Goal: Task Accomplishment & Management: Manage account settings

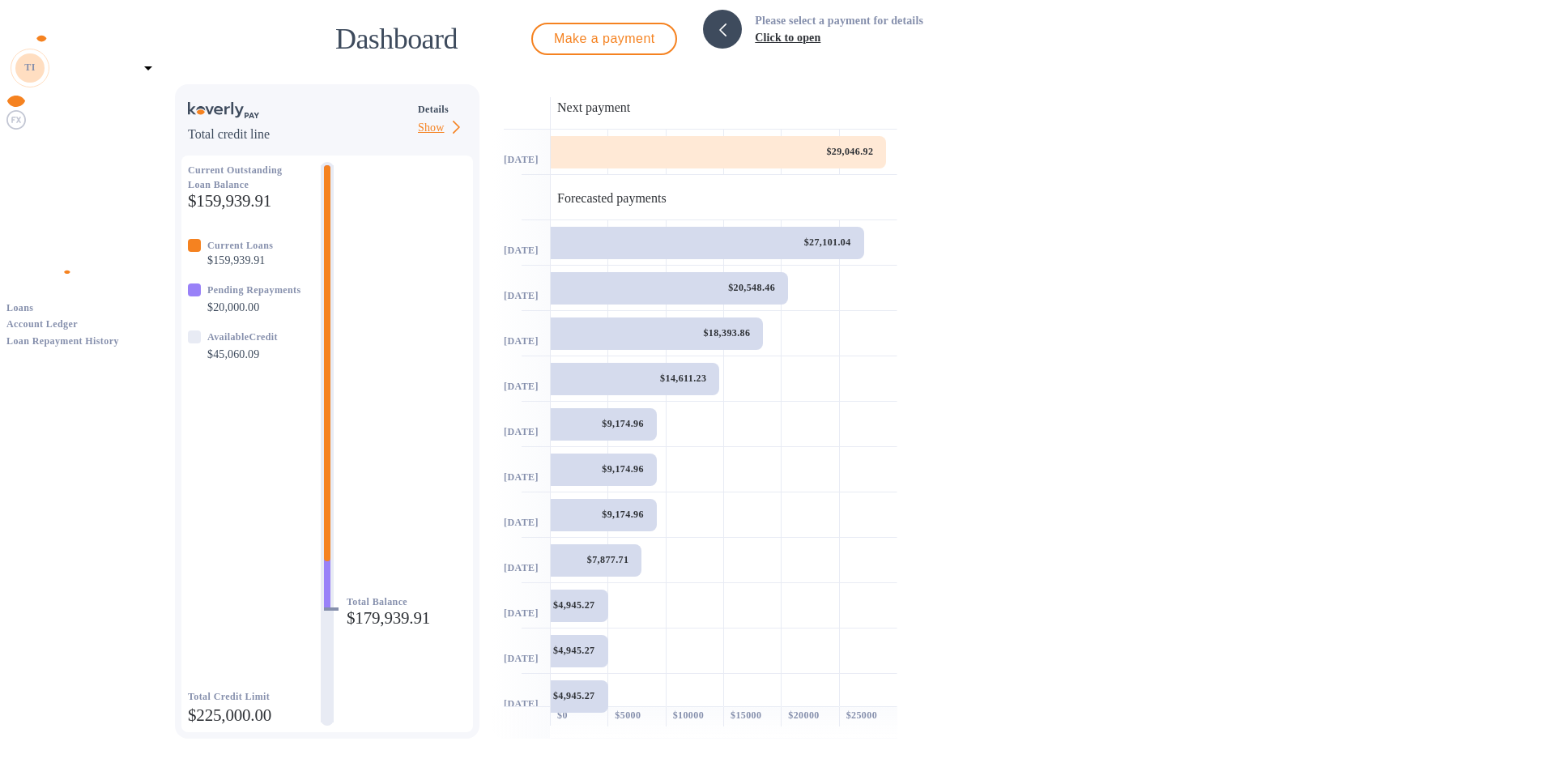
click at [24, 152] on img at bounding box center [17, 142] width 20 height 20
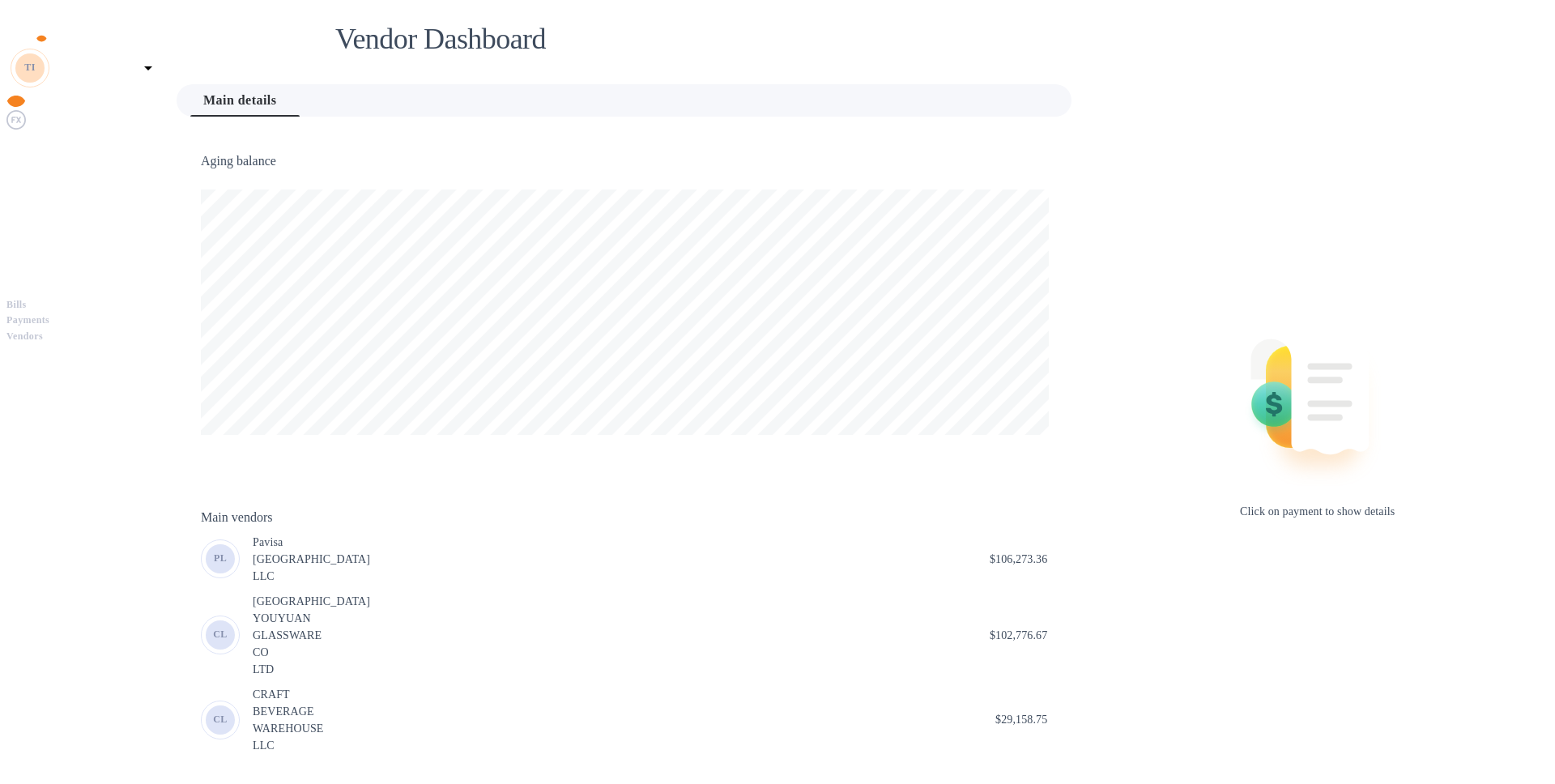
scroll to position [349, 896]
click at [43, 331] on b "Vendors" at bounding box center [25, 337] width 36 height 12
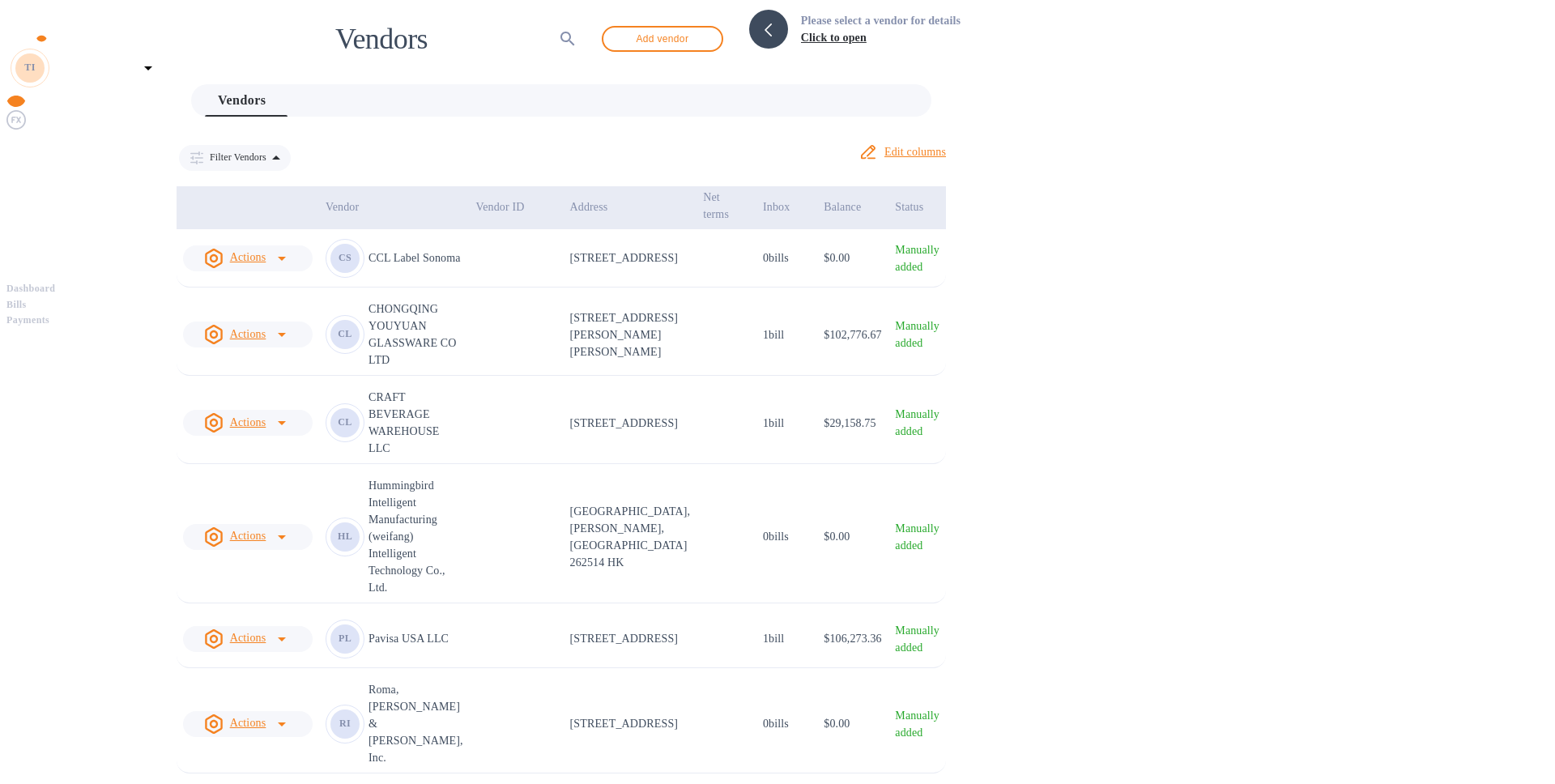
scroll to position [14, 0]
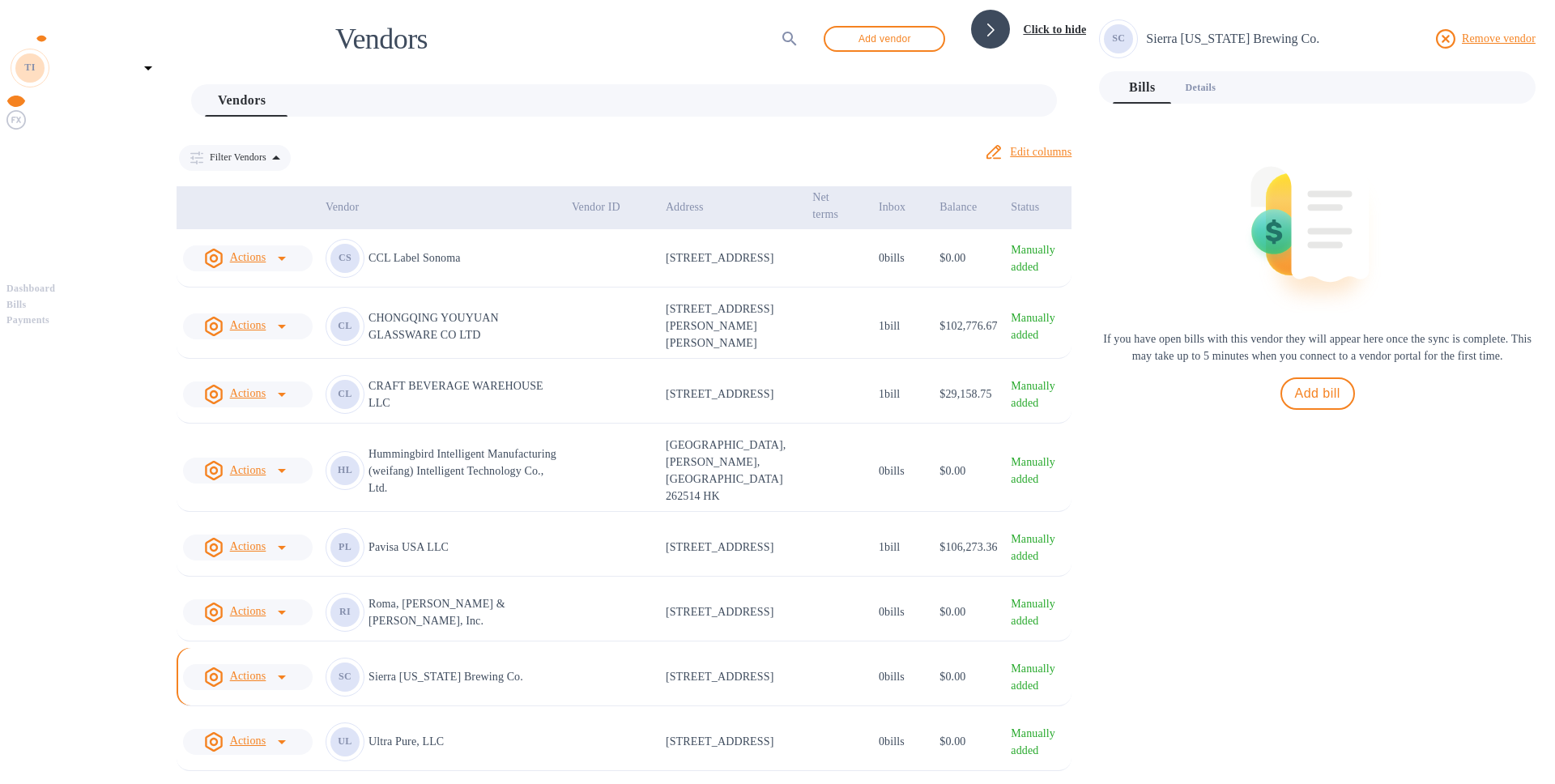
click at [1216, 83] on span "Details 0" at bounding box center [1200, 87] width 30 height 17
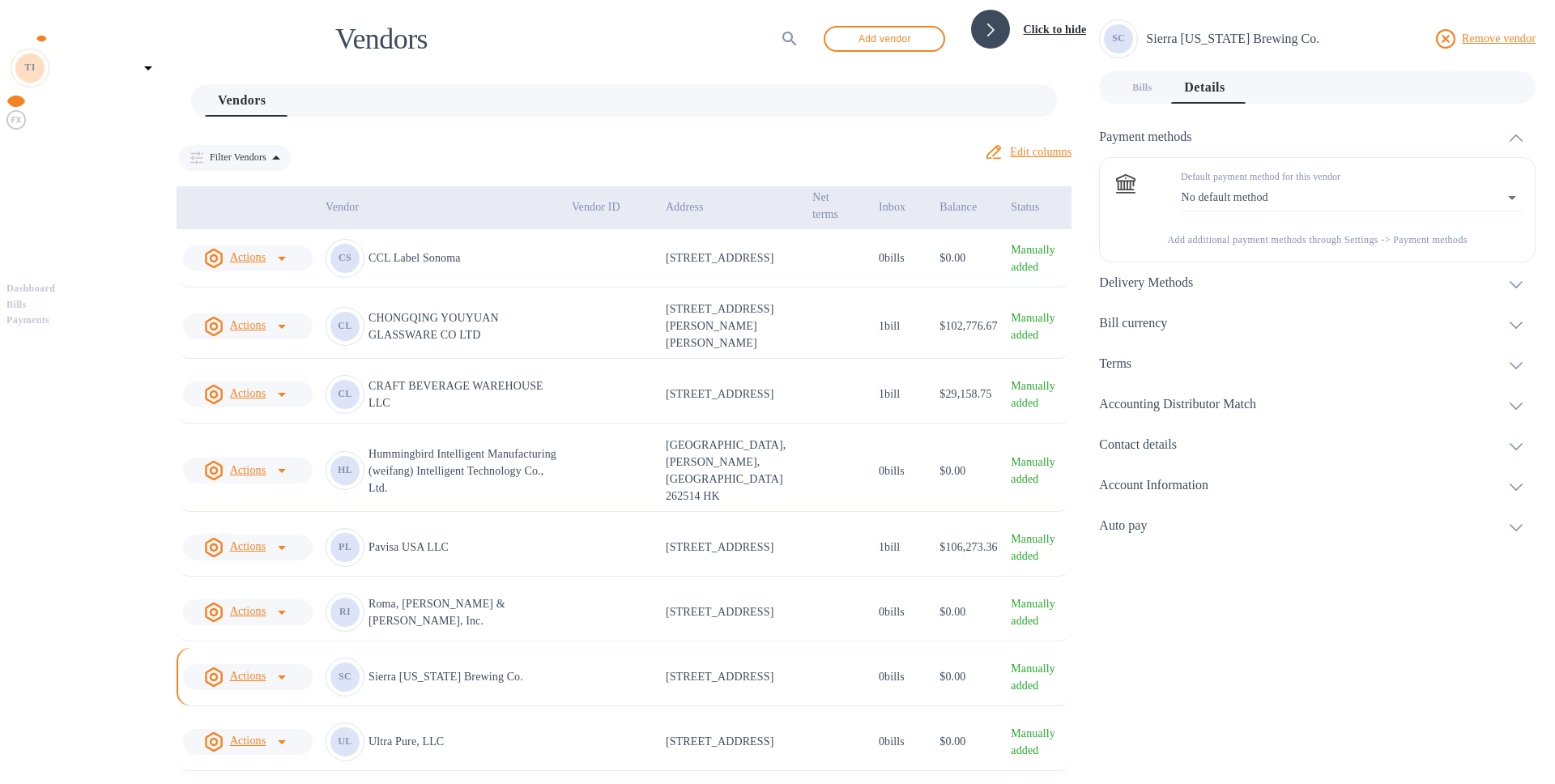
click at [1206, 276] on div "Delivery Methods" at bounding box center [1153, 284] width 107 height 16
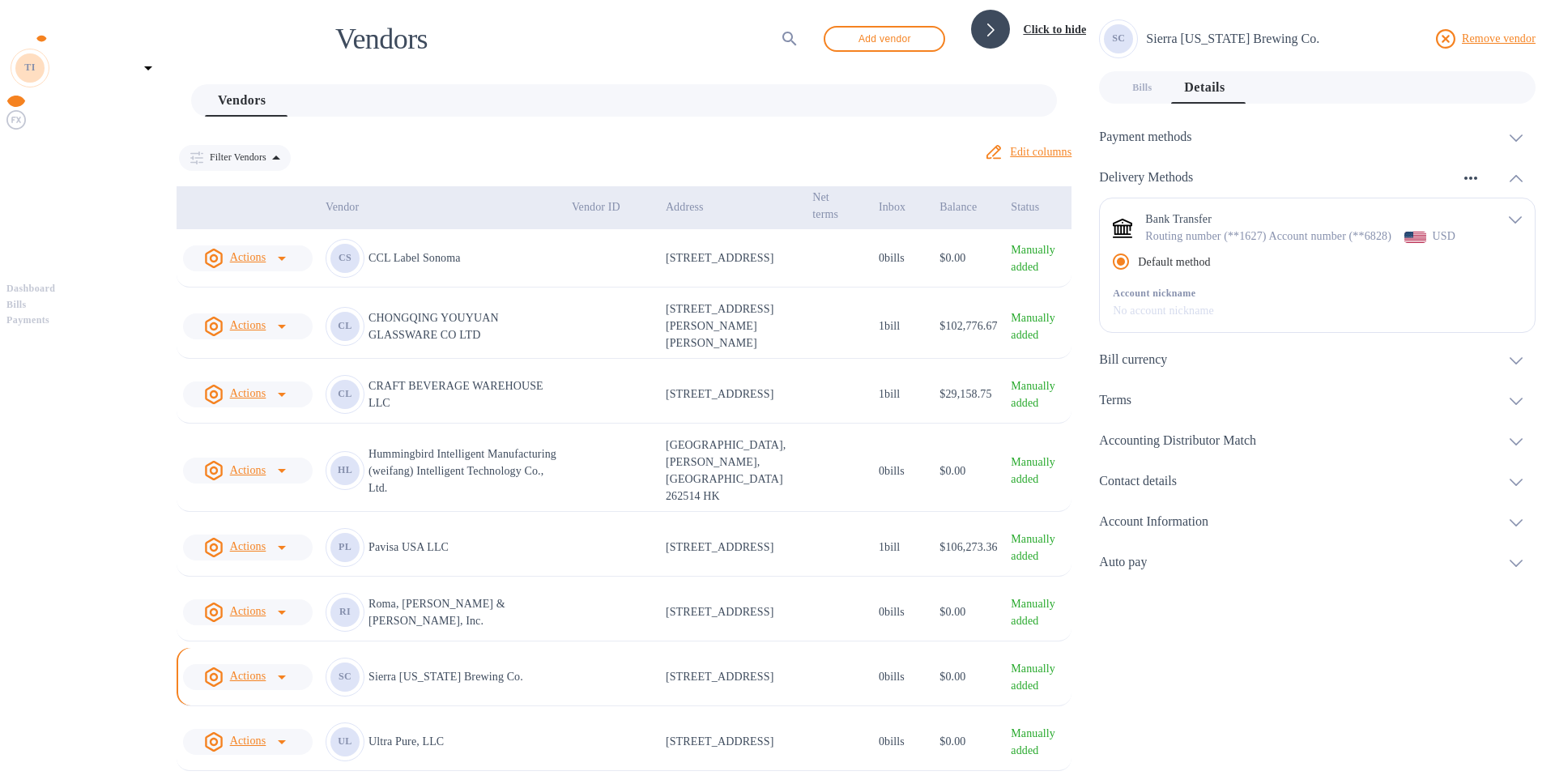
click at [1479, 172] on icon "button" at bounding box center [1472, 179] width 20 height 20
drag, startPoint x: 1259, startPoint y: 229, endPoint x: 1182, endPoint y: 237, distance: 77.4
click at [1259, 229] on div at bounding box center [778, 392] width 1555 height 784
click at [1430, 236] on div "USD" at bounding box center [1445, 236] width 29 height 24
click at [1196, 271] on p "Default method" at bounding box center [1173, 261] width 72 height 17
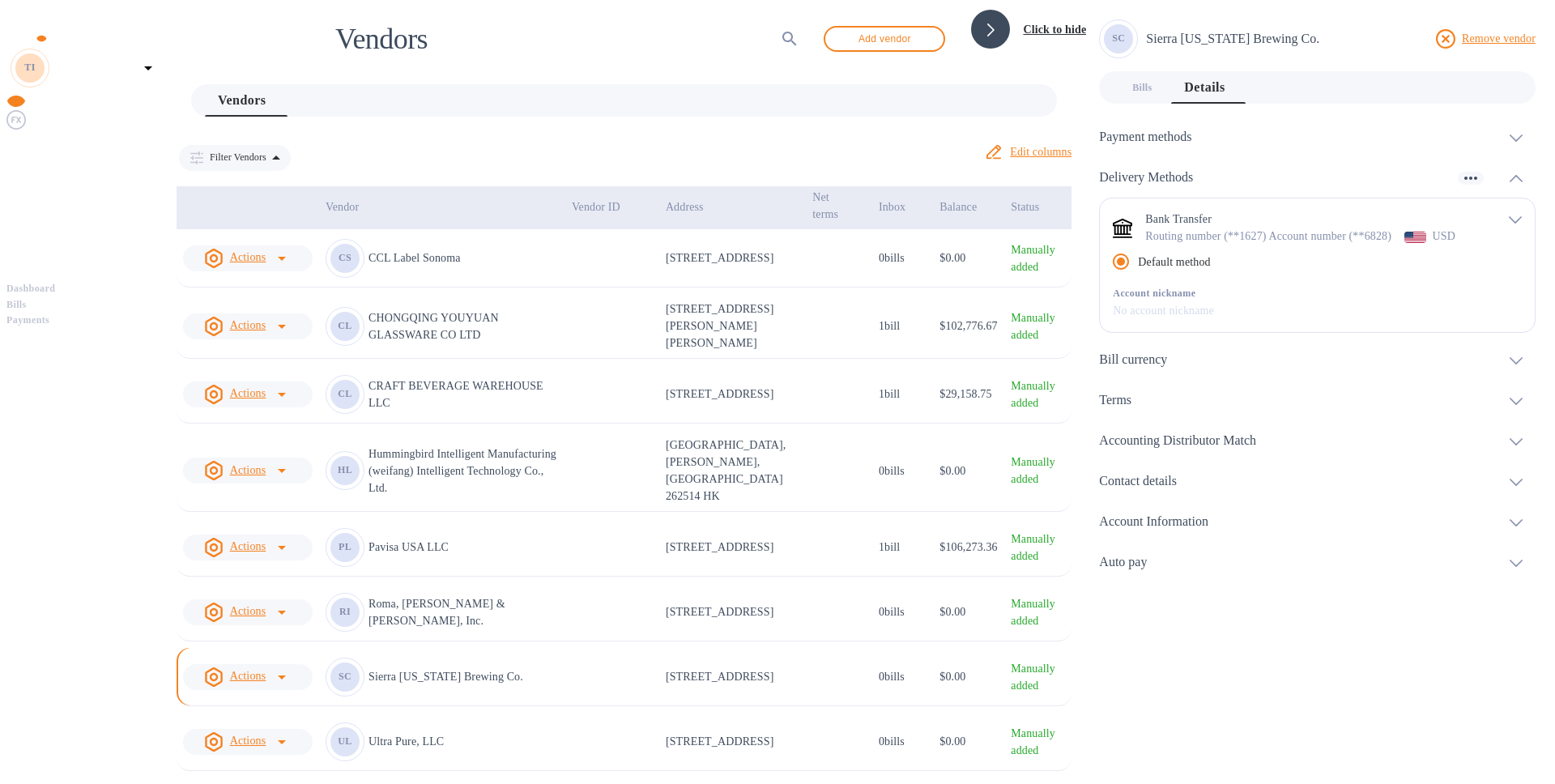
click at [1138, 276] on input "Default method" at bounding box center [1121, 261] width 34 height 34
click at [1175, 530] on h3 "Account Information" at bounding box center [1153, 522] width 109 height 16
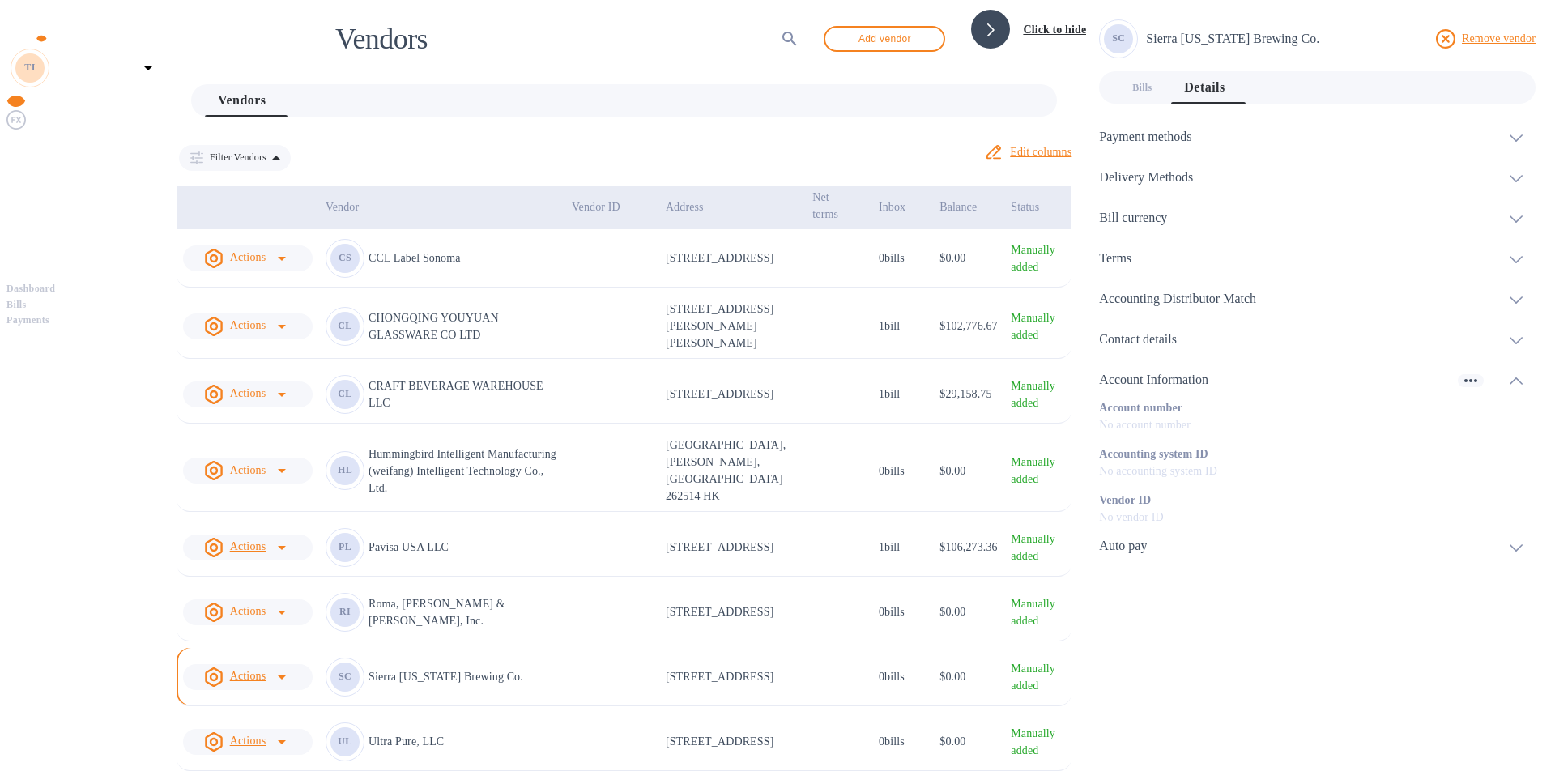
click at [1192, 136] on h3 "Payment methods" at bounding box center [1146, 137] width 92 height 16
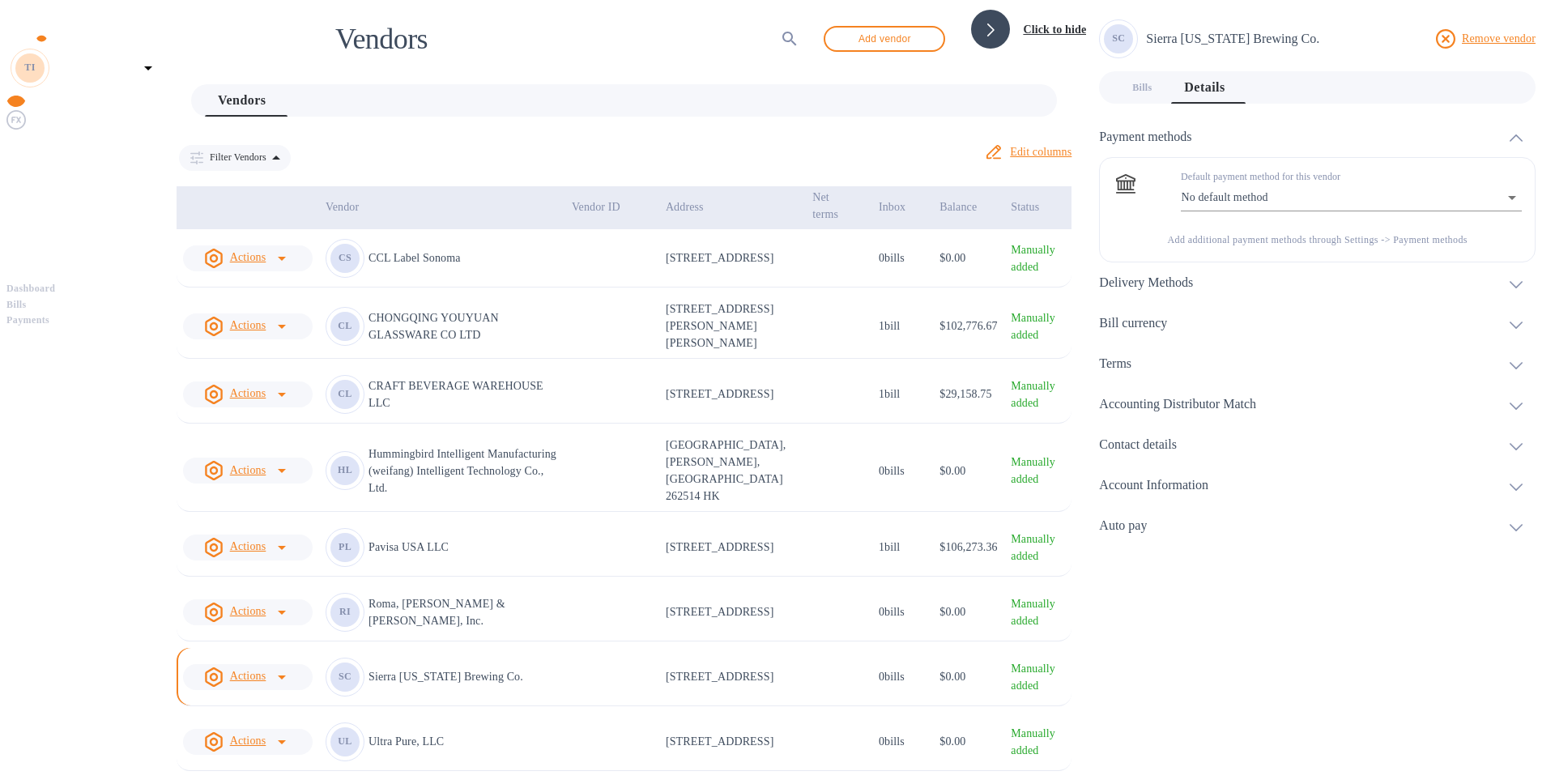
click at [1301, 185] on body "TI The Gold Bar Spirits Company Inc. Pay Dashboard Bills Payments Vendors Vendo…" at bounding box center [778, 425] width 1542 height 836
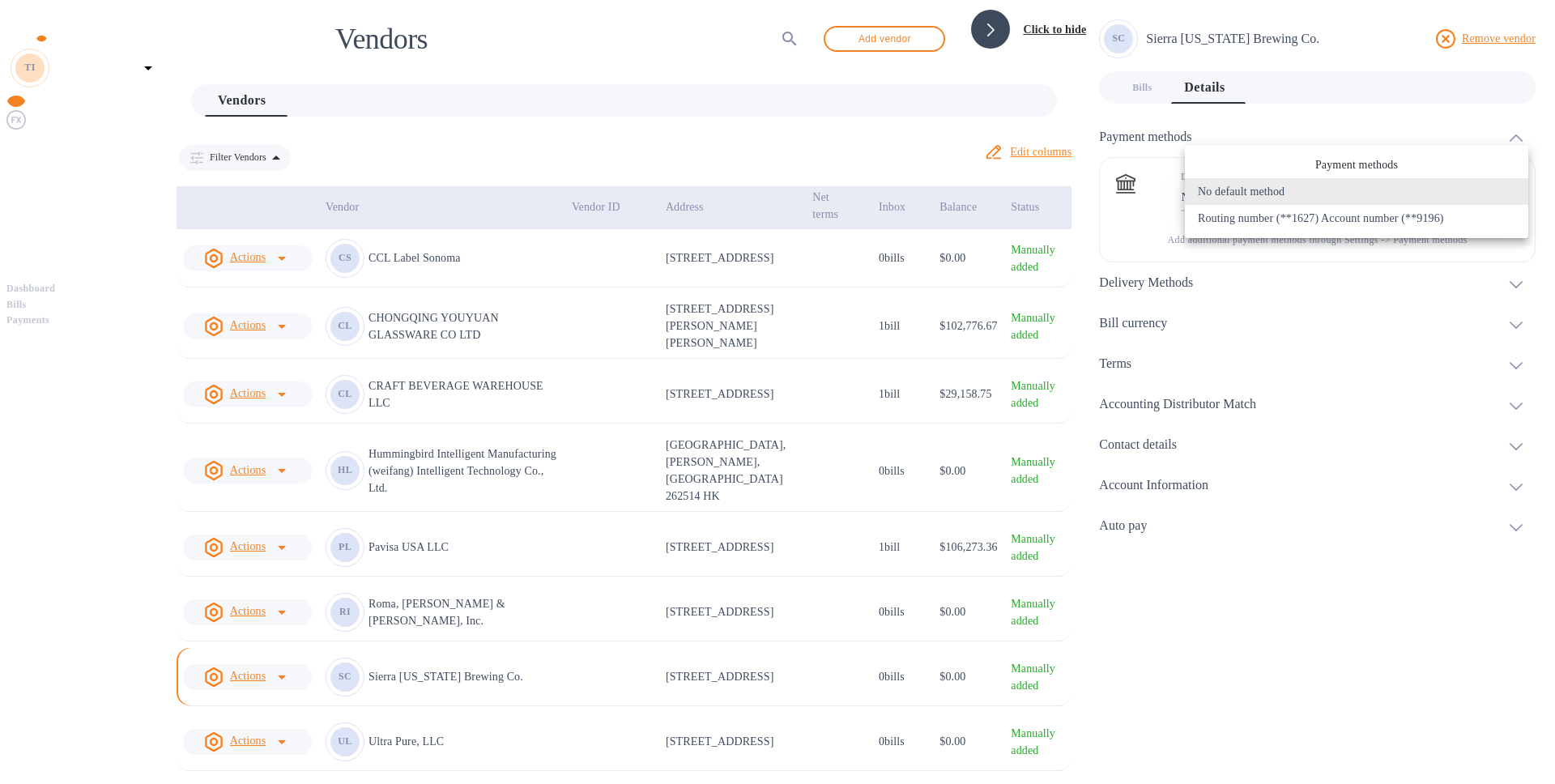
click at [1316, 225] on p "Routing number (**1627) Account number (**9196)" at bounding box center [1321, 218] width 246 height 17
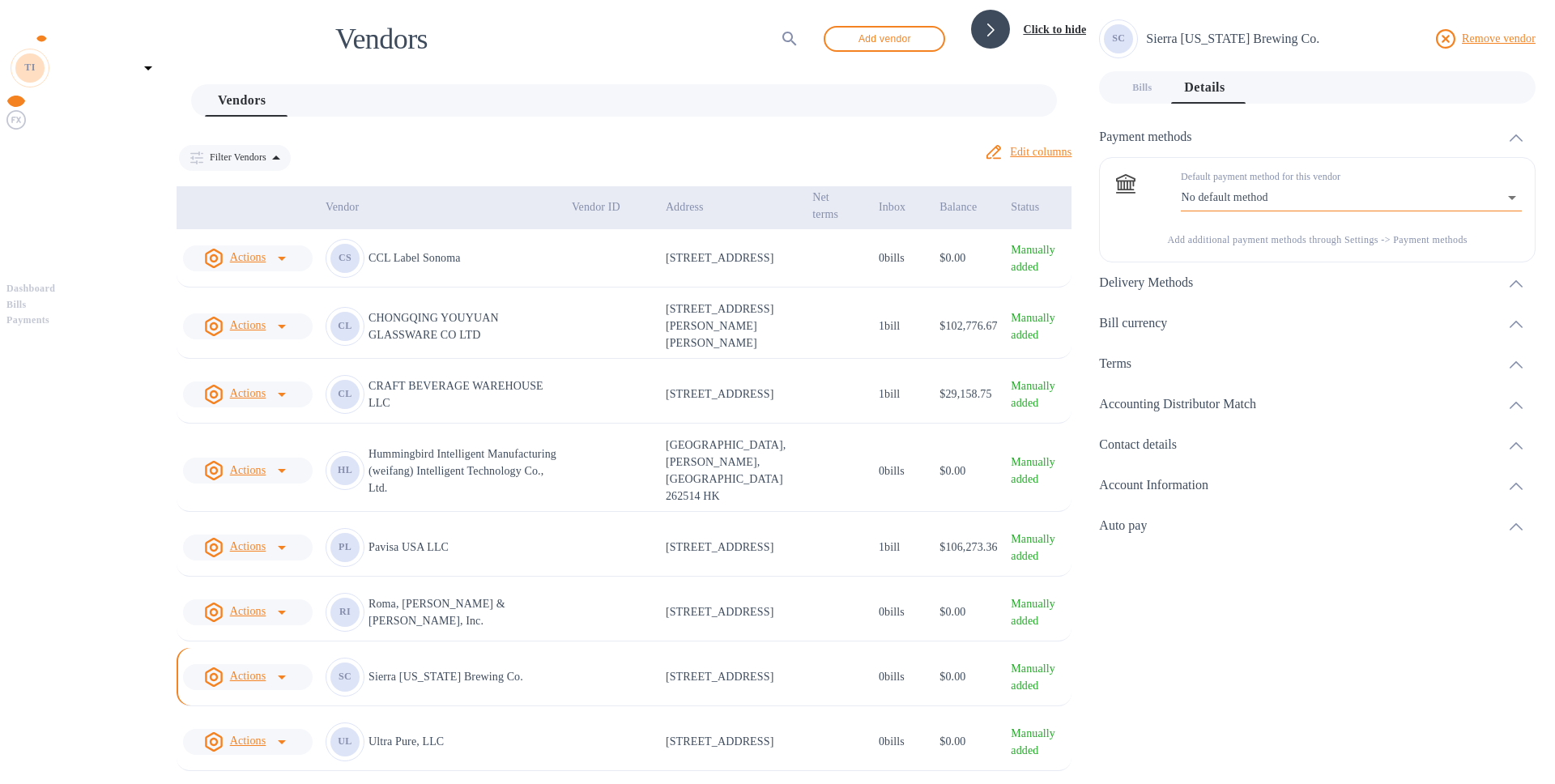
type input "7049133631825194245157298782200016"
click at [1194, 276] on h3 "Delivery Methods" at bounding box center [1147, 284] width 94 height 16
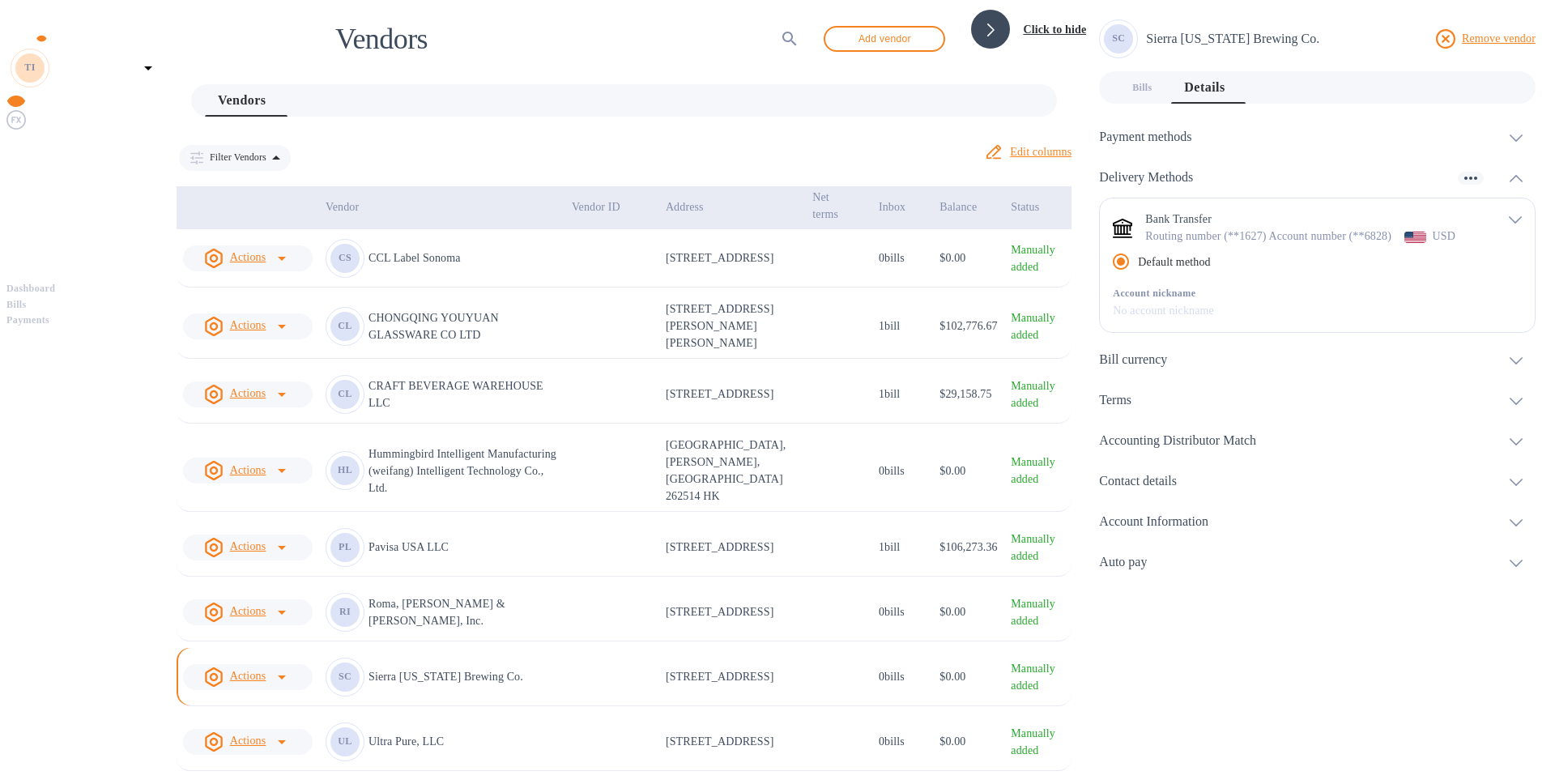
click at [1522, 216] on icon "default-method" at bounding box center [1515, 219] width 13 height 7
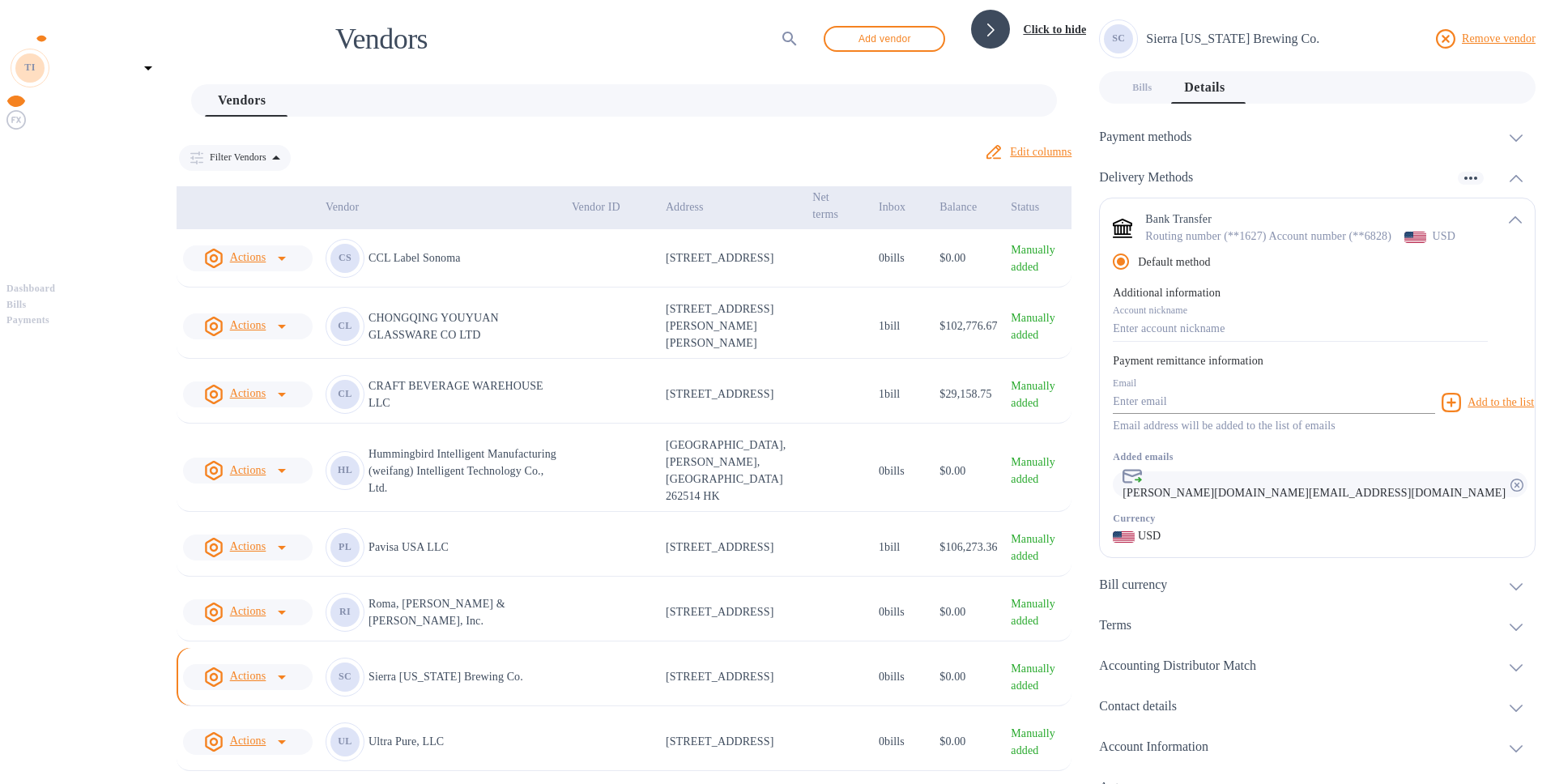
click at [1229, 415] on input "default-method" at bounding box center [1274, 402] width 322 height 25
click at [1220, 235] on p "Routing number (**1627) Account number (**6828)" at bounding box center [1268, 235] width 246 height 17
click at [1470, 169] on icon "button" at bounding box center [1472, 179] width 20 height 20
click at [1486, 199] on p "Add new" at bounding box center [1492, 205] width 42 height 17
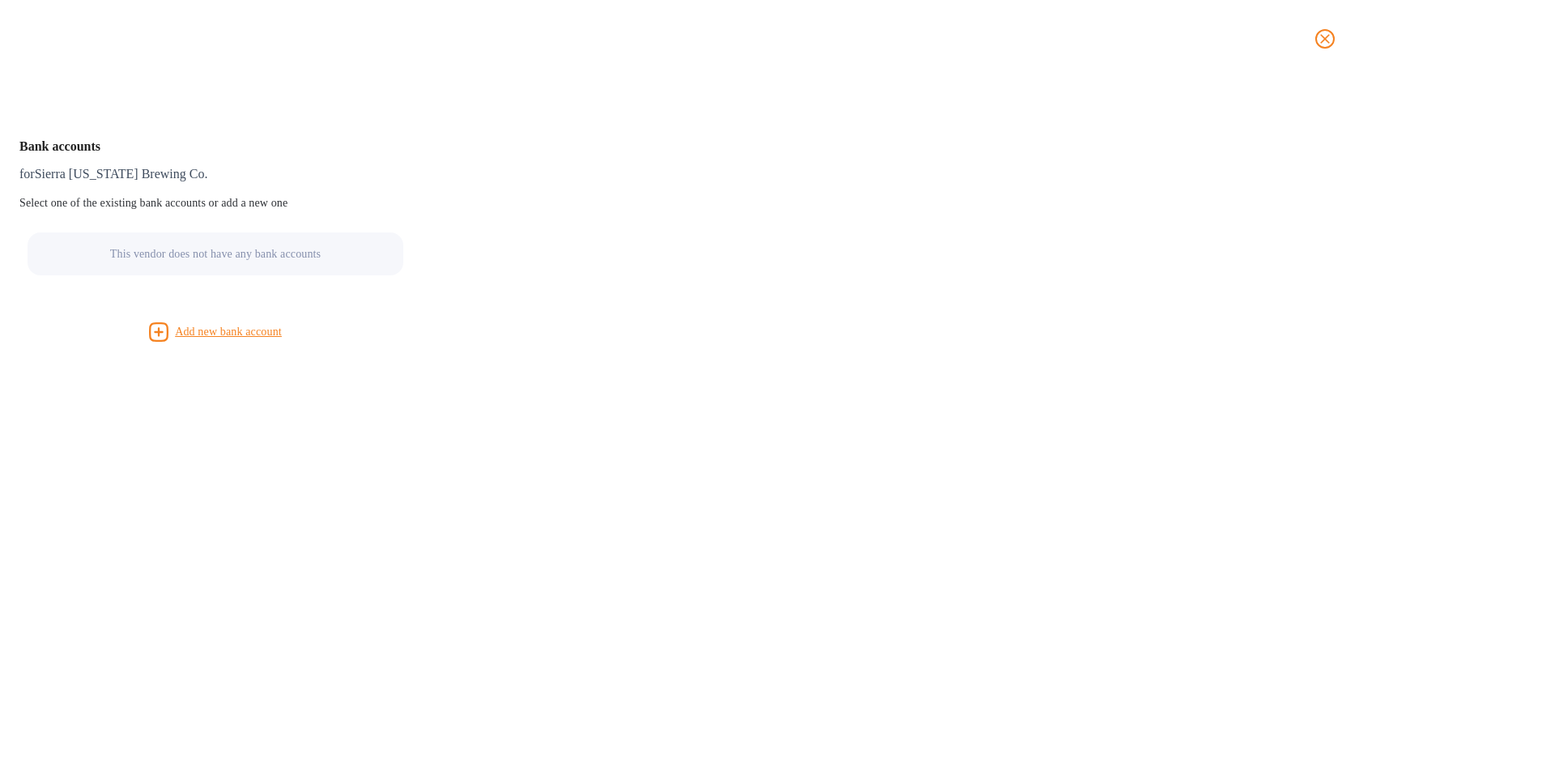
click at [282, 338] on u "Add new bank account" at bounding box center [228, 332] width 107 height 12
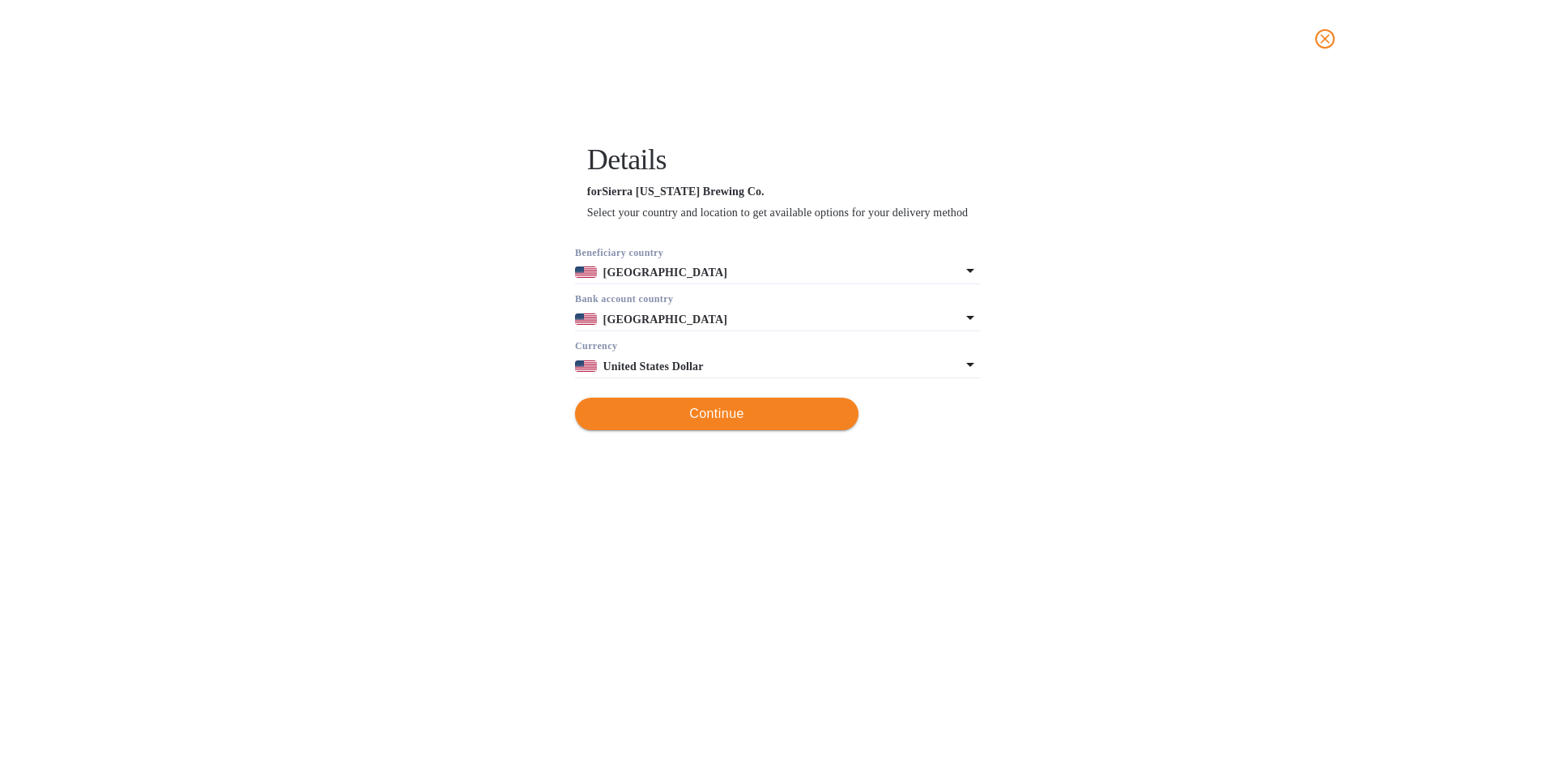
click at [727, 424] on span "Continue" at bounding box center [717, 414] width 257 height 20
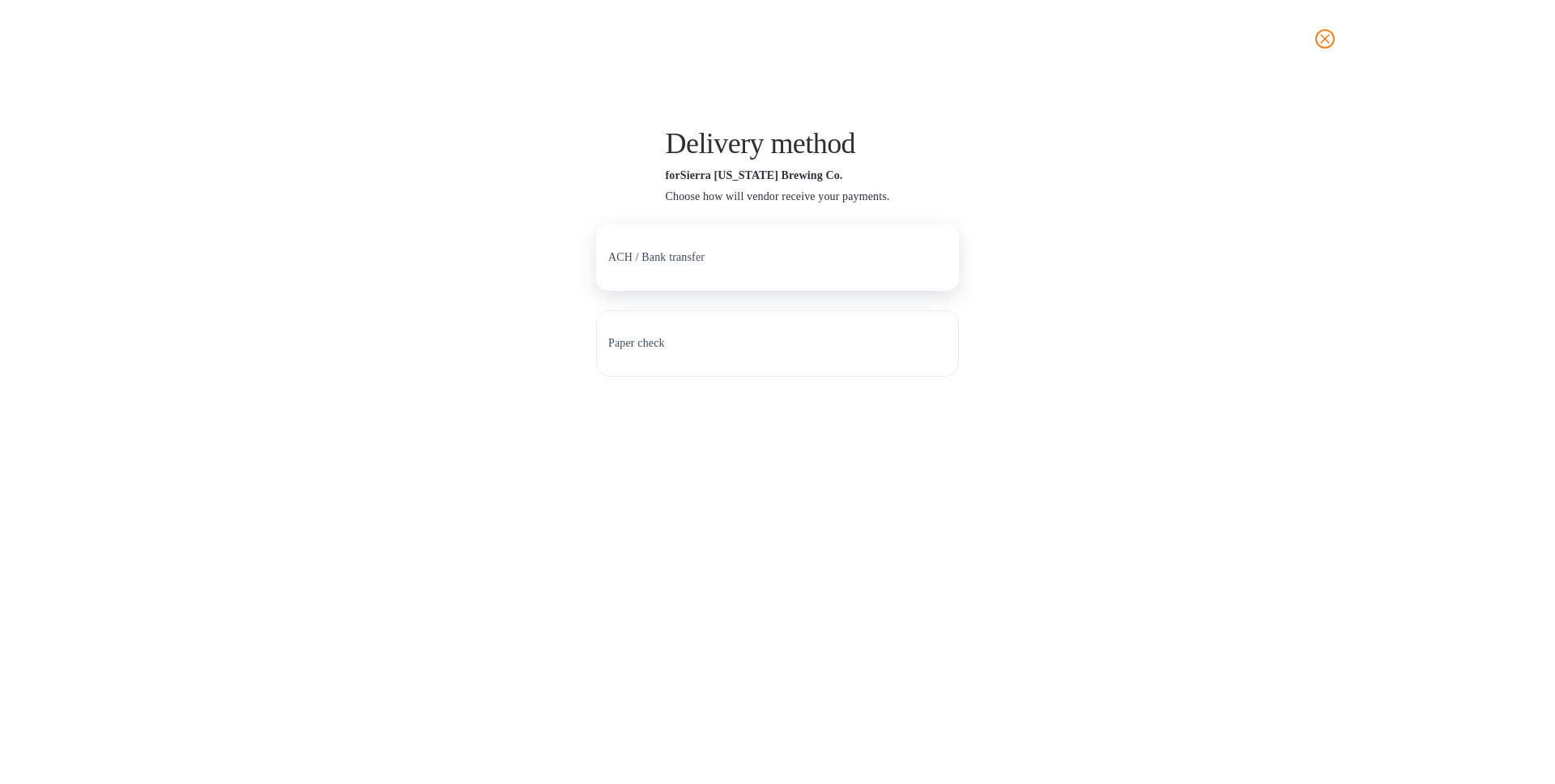
click at [680, 262] on p "ACH / Bank transfer" at bounding box center [657, 257] width 96 height 17
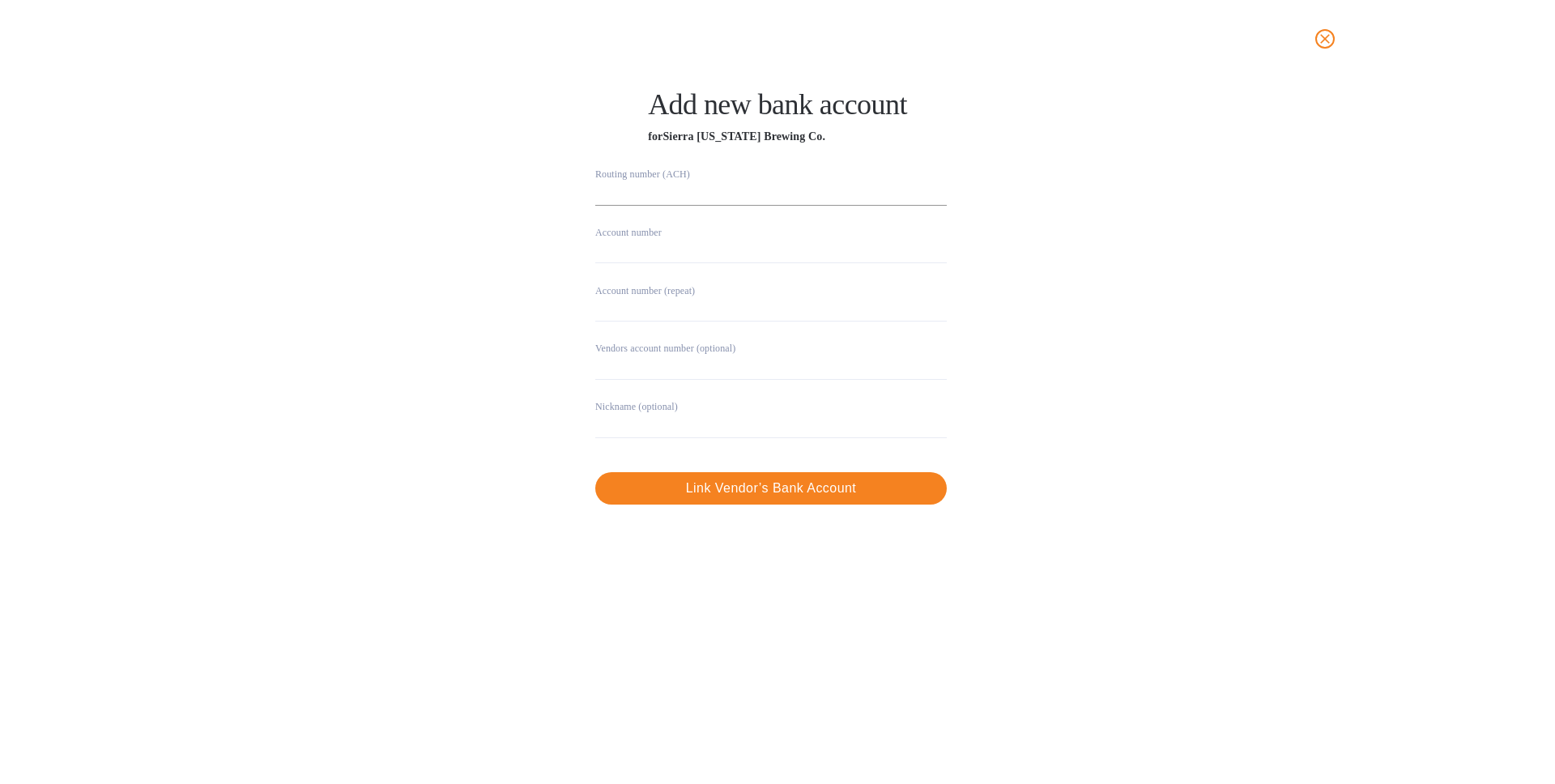
click at [639, 185] on input "string" at bounding box center [772, 193] width 351 height 25
click at [642, 195] on input "string" at bounding box center [772, 193] width 351 height 25
type input "322271627"
click at [642, 257] on input "string" at bounding box center [772, 250] width 351 height 25
type input "613606950"
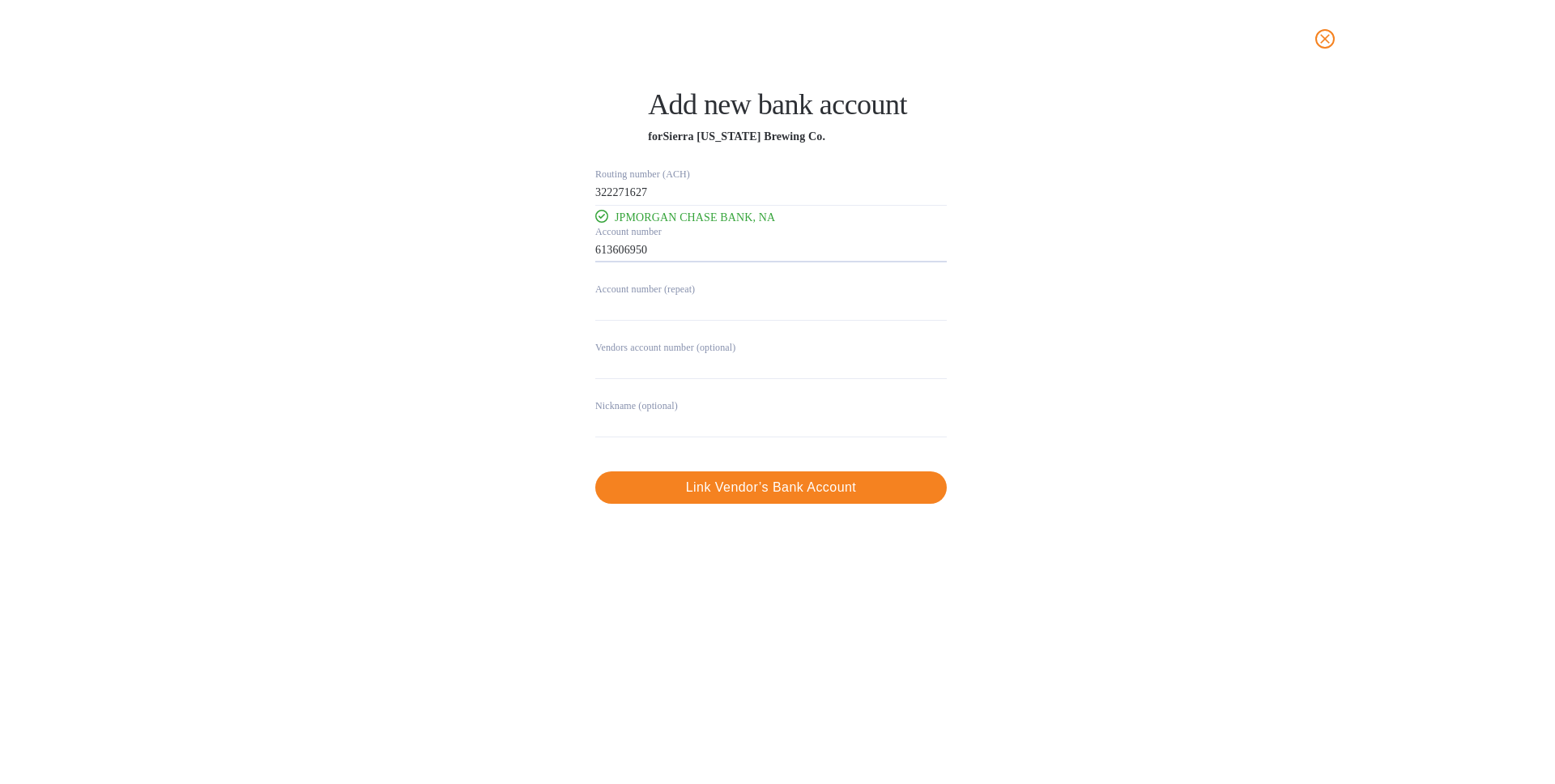
click at [532, 309] on div "Routing number (ACH) JPMORGAN CHASE BANK, NA Account number ​ Account number (r…" at bounding box center [778, 336] width 1020 height 354
click at [659, 305] on input "string" at bounding box center [772, 308] width 351 height 25
type input "613606950"
click at [478, 319] on div "Routing number (ACH) JPMORGAN CHASE BANK, NA Account number ​ Account number (r…" at bounding box center [778, 336] width 1020 height 354
click at [751, 492] on span "Link Vendor’s Bank Account" at bounding box center [772, 488] width 326 height 20
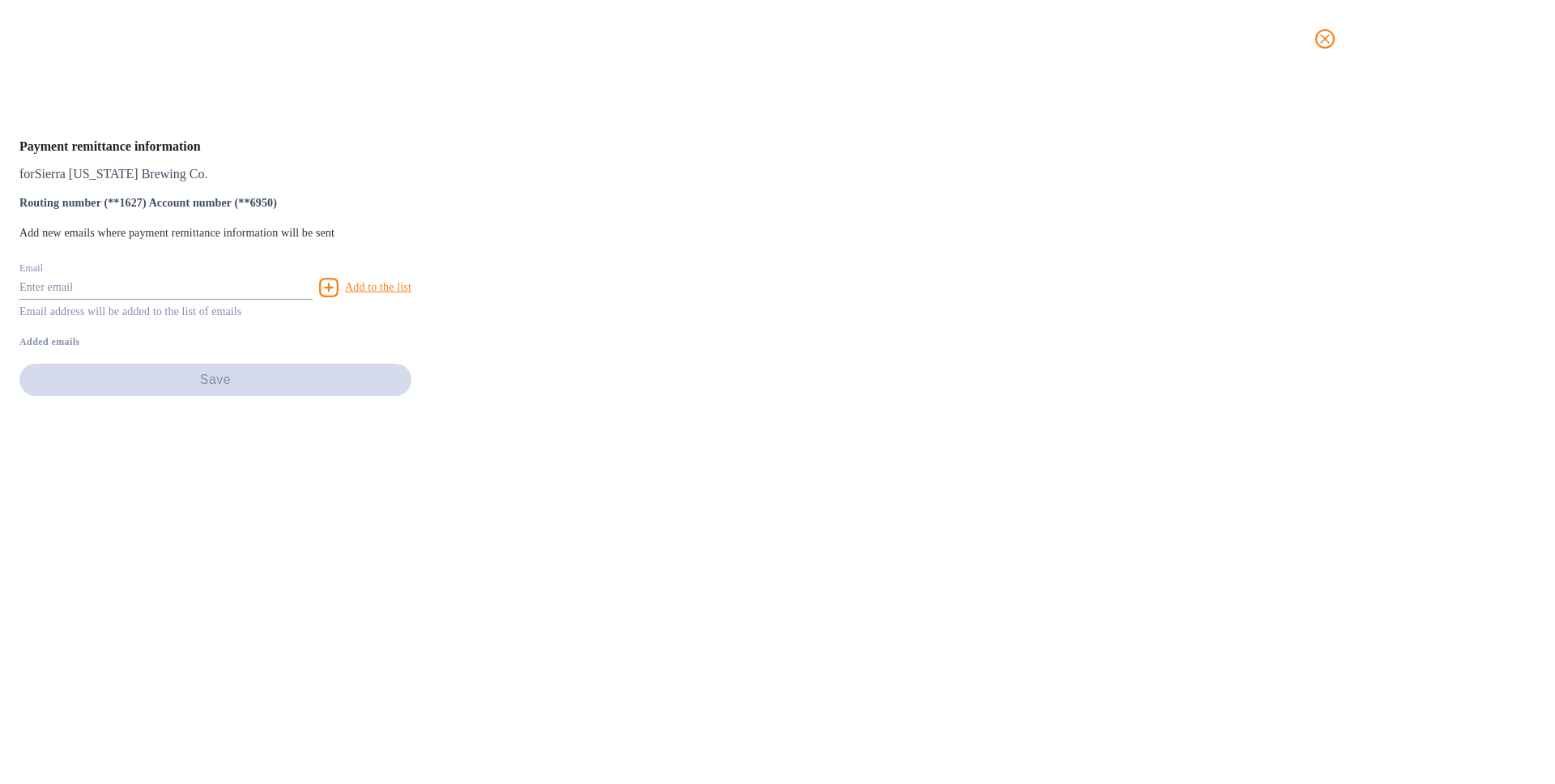
click at [313, 299] on input "text" at bounding box center [166, 287] width 294 height 25
type input "w"
paste input "[PERSON_NAME][EMAIL_ADDRESS][DOMAIN_NAME]"
type input "[PERSON_NAME][EMAIL_ADDRESS][DOMAIN_NAME]"
click at [339, 297] on icon at bounding box center [329, 287] width 20 height 20
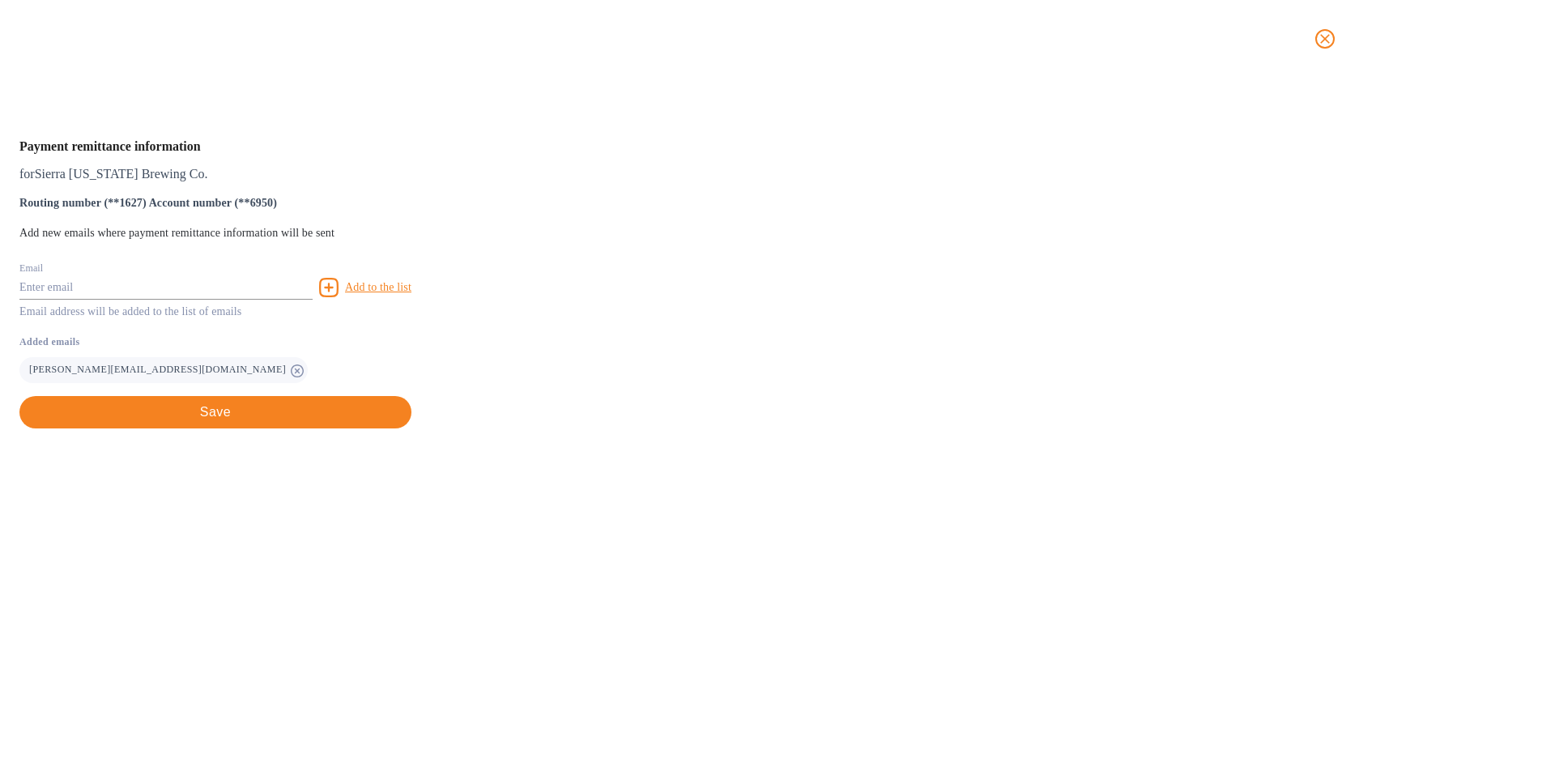
click at [313, 299] on input "text" at bounding box center [166, 287] width 294 height 25
paste input "[PERSON_NAME][DOMAIN_NAME][EMAIL_ADDRESS][DOMAIN_NAME]"
type input "[PERSON_NAME][DOMAIN_NAME][EMAIL_ADDRESS][DOMAIN_NAME]"
click at [411, 429] on button "Save" at bounding box center [215, 412] width 392 height 32
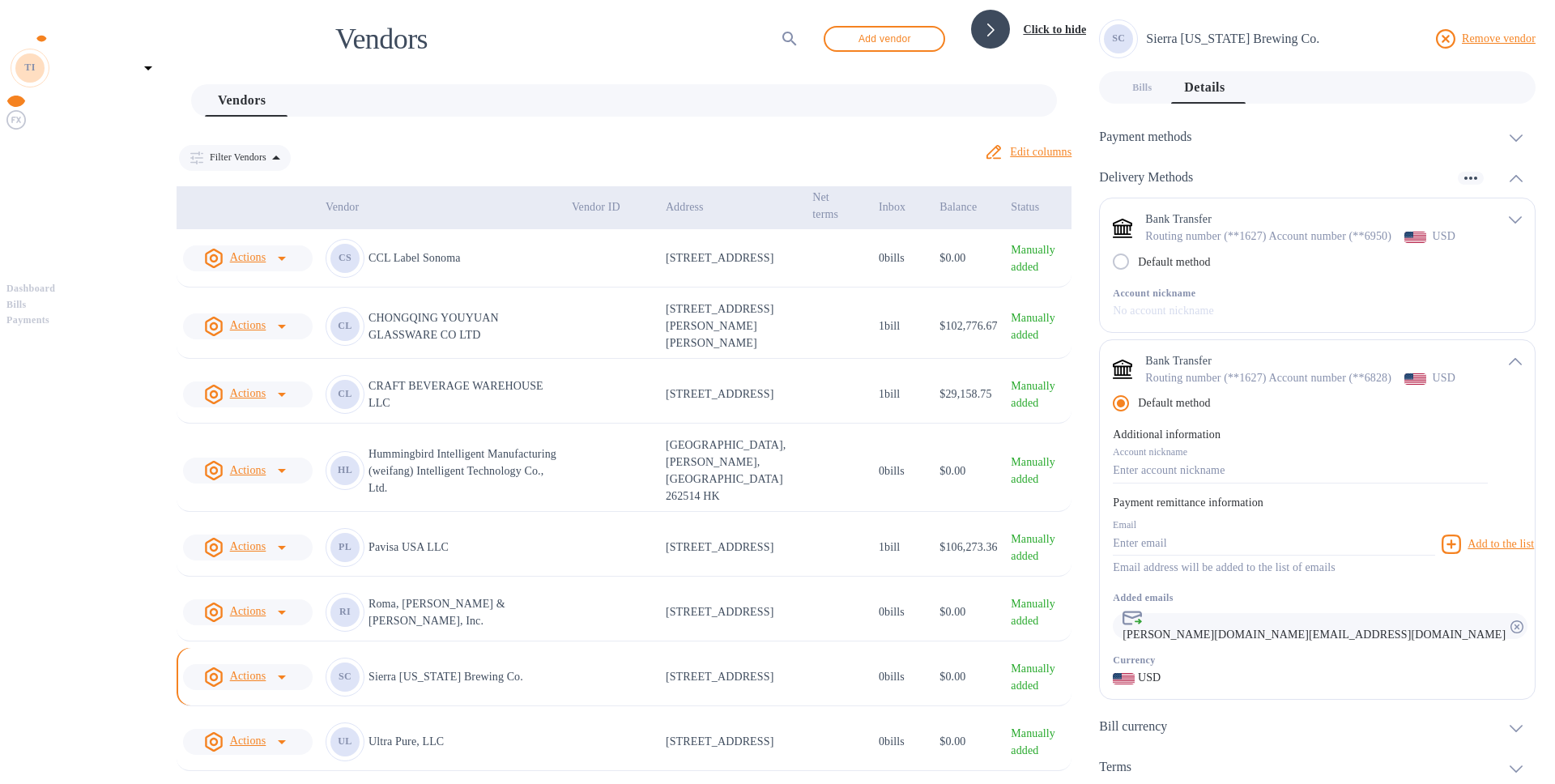
scroll to position [27, 0]
click at [1124, 249] on input "Default method" at bounding box center [1121, 261] width 34 height 34
radio input "false"
radio input "true"
click at [1123, 245] on input "Default method" at bounding box center [1121, 261] width 34 height 34
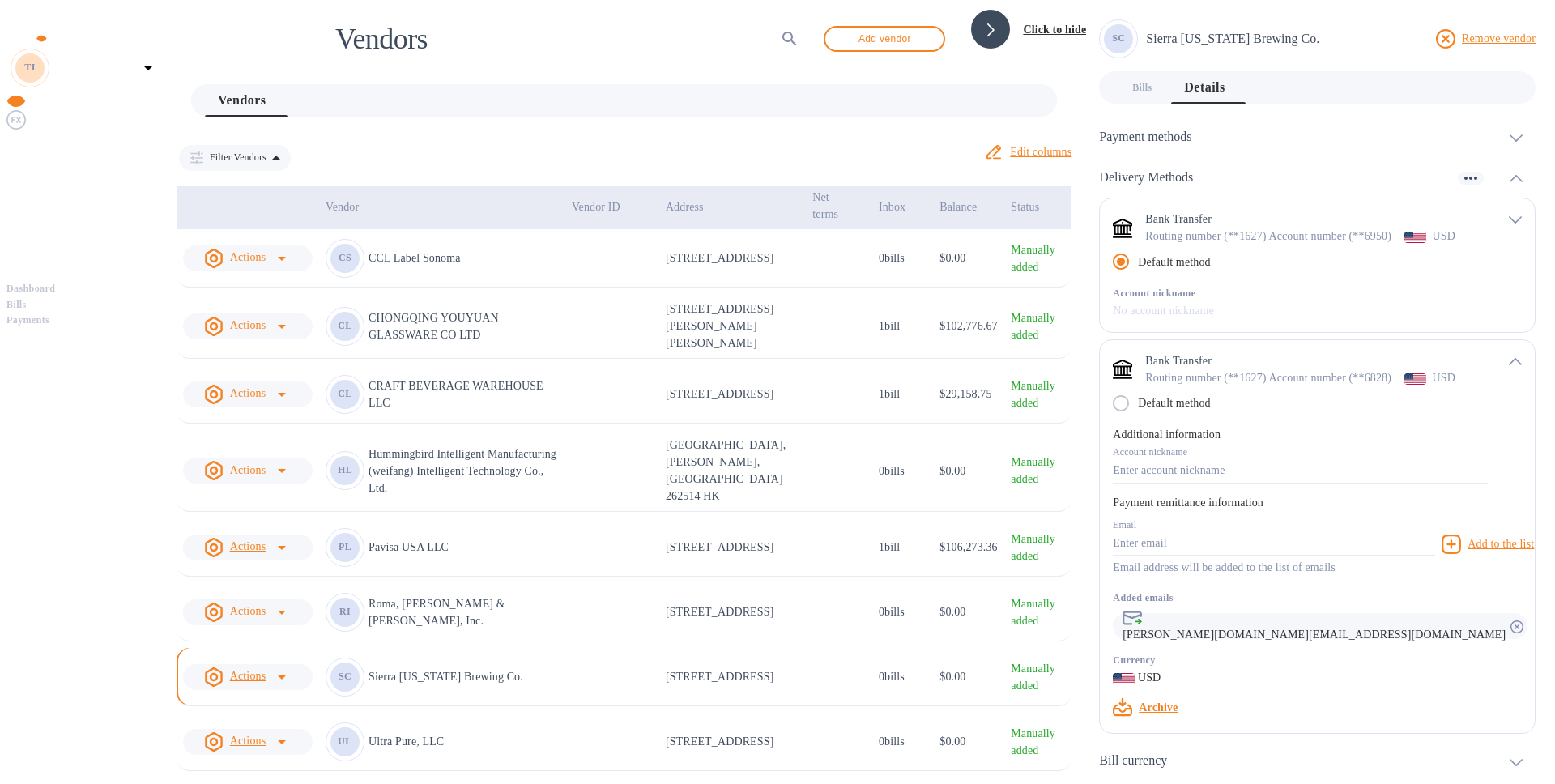
click at [1171, 302] on p "No account nickname" at bounding box center [1301, 310] width 375 height 17
click at [1513, 358] on icon "default-method" at bounding box center [1515, 361] width 13 height 7
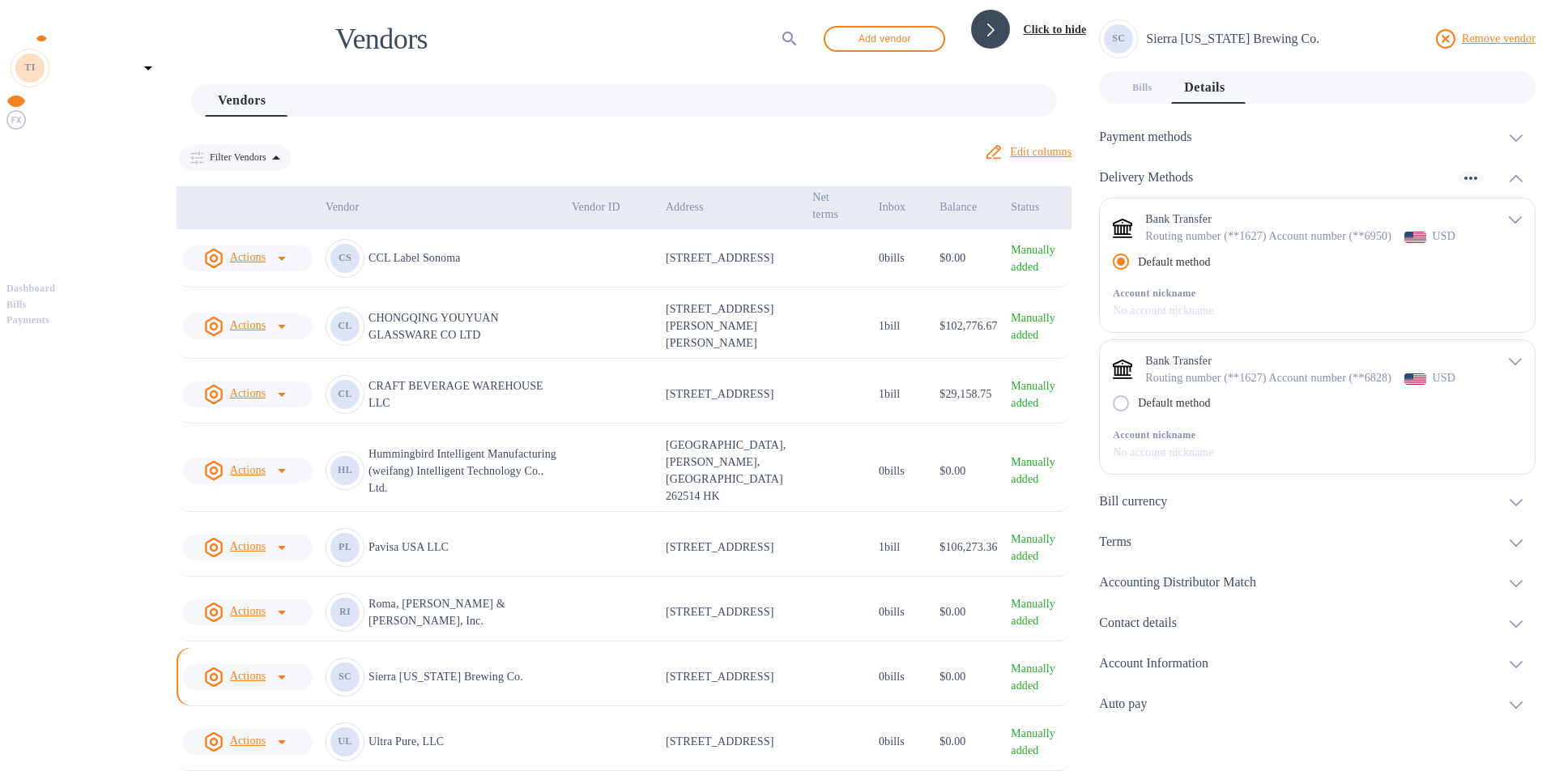
scroll to position [0, 0]
click at [469, 194] on th "Vendor" at bounding box center [442, 208] width 246 height 43
